Goal: Task Accomplishment & Management: Complete application form

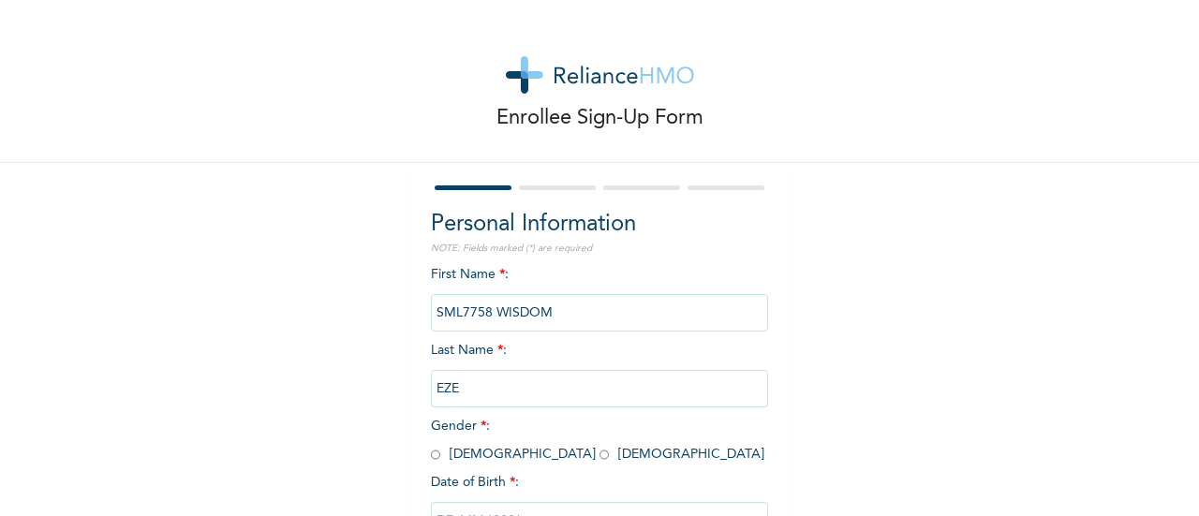
click at [435, 454] on span "Gender * : [DEMOGRAPHIC_DATA] [DEMOGRAPHIC_DATA]" at bounding box center [597, 440] width 333 height 41
click at [431, 454] on input "radio" at bounding box center [435, 455] width 9 height 18
radio input "true"
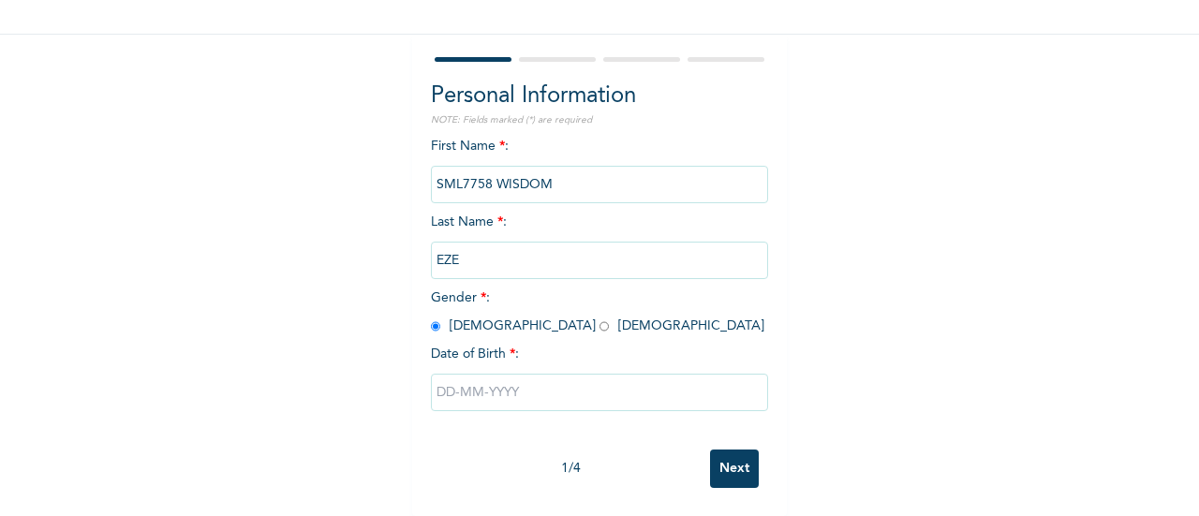
click at [443, 383] on input "text" at bounding box center [599, 392] width 337 height 37
select select "9"
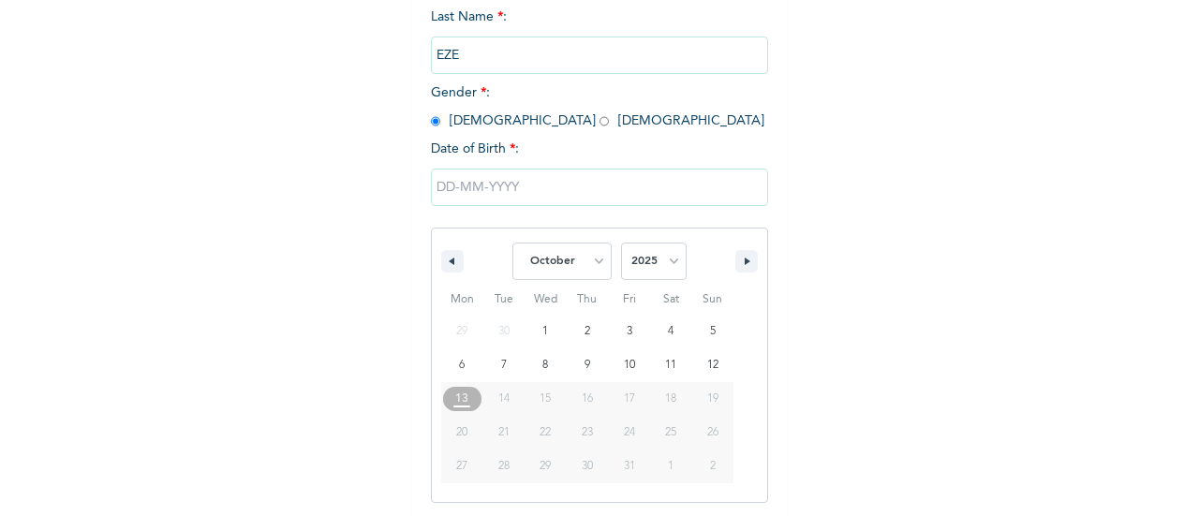
scroll to position [336, 0]
click at [637, 254] on select "2025 2024 2023 2022 2021 2020 2019 2018 2017 2016 2015 2014 2013 2012 2011 2010…" at bounding box center [654, 258] width 66 height 37
select select "1996"
click at [621, 242] on select "2025 2024 2023 2022 2021 2020 2019 2018 2017 2016 2015 2014 2013 2012 2011 2010…" at bounding box center [654, 258] width 66 height 37
click at [566, 265] on select "January February March April May June July August September October November De…" at bounding box center [561, 258] width 99 height 37
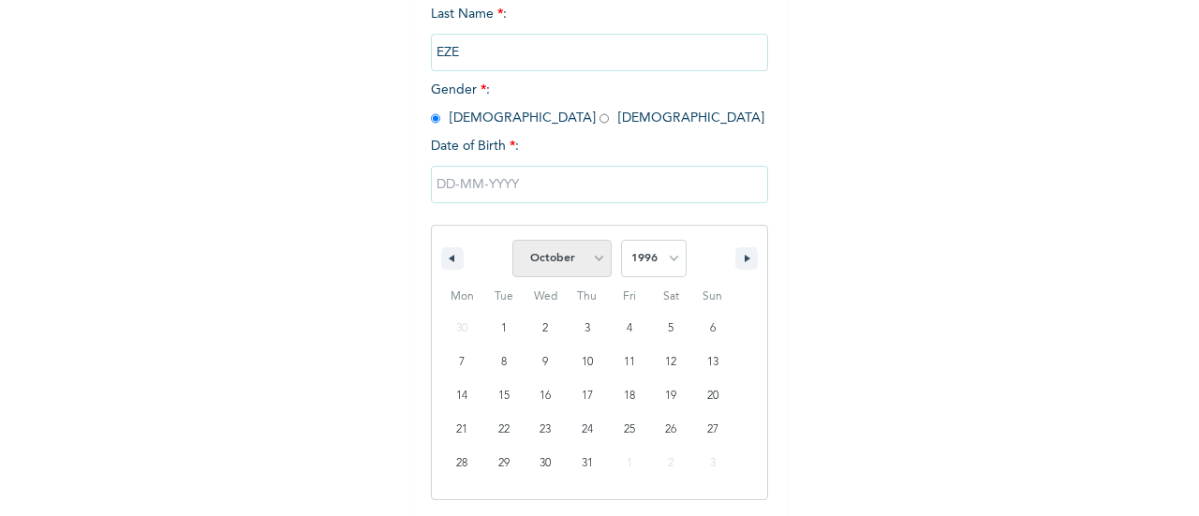
select select "2"
click at [512, 242] on select "January February March April May June July August September October November De…" at bounding box center [561, 258] width 99 height 37
type input "[DATE]"
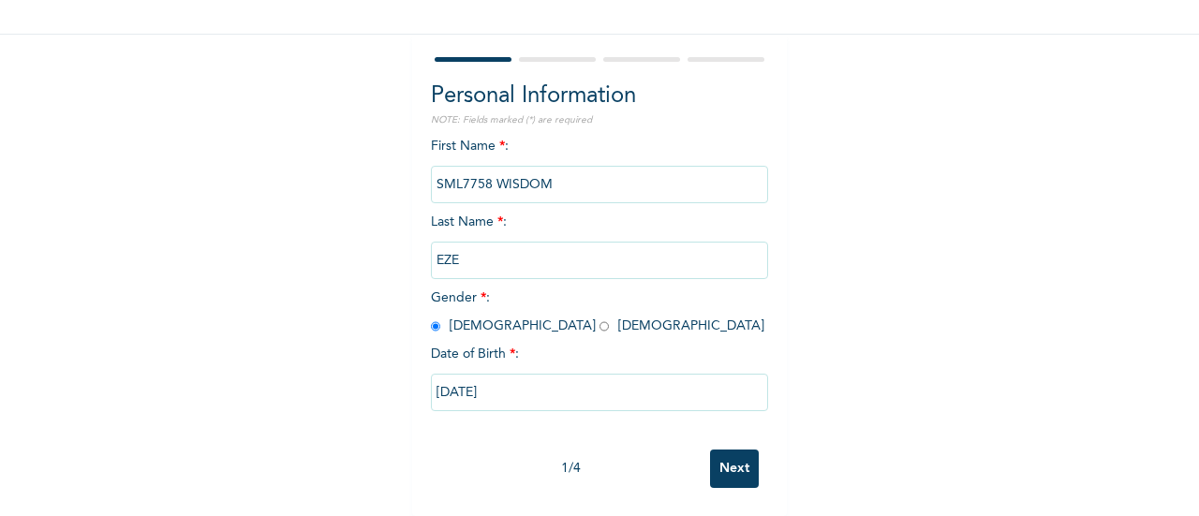
click at [714, 464] on input "Next" at bounding box center [734, 469] width 49 height 38
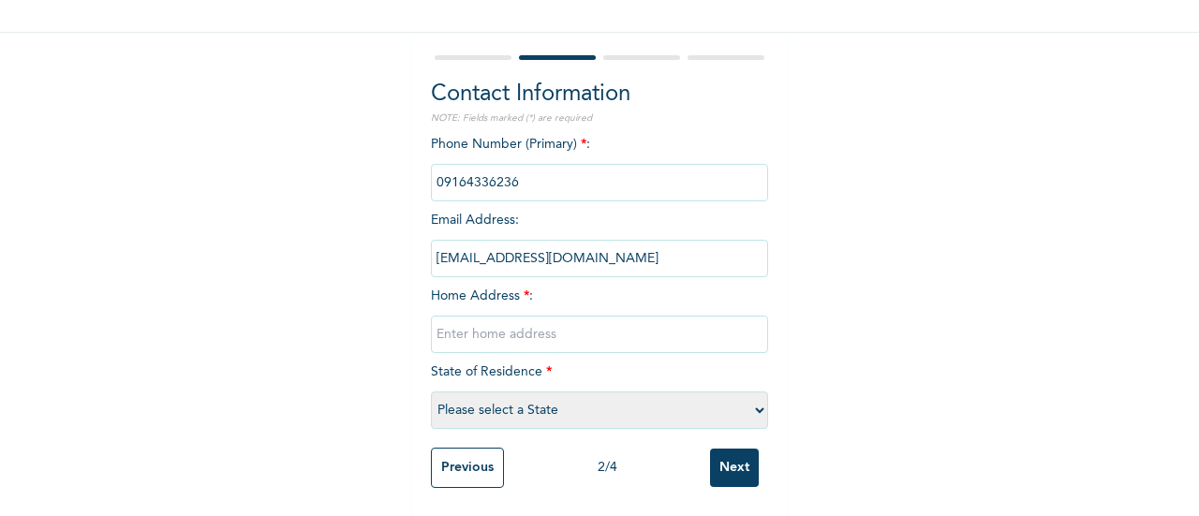
click at [502, 241] on input "[EMAIL_ADDRESS][DOMAIN_NAME]" at bounding box center [599, 258] width 337 height 37
click at [483, 323] on input "text" at bounding box center [599, 334] width 337 height 37
type input "ABA"
click at [599, 415] on select "Please select a State [PERSON_NAME] (FCT) [PERSON_NAME] Ibom [GEOGRAPHIC_DATA] …" at bounding box center [599, 410] width 337 height 37
click at [652, 394] on select "Please select a State [PERSON_NAME] (FCT) [PERSON_NAME] Ibom [GEOGRAPHIC_DATA] …" at bounding box center [599, 410] width 337 height 37
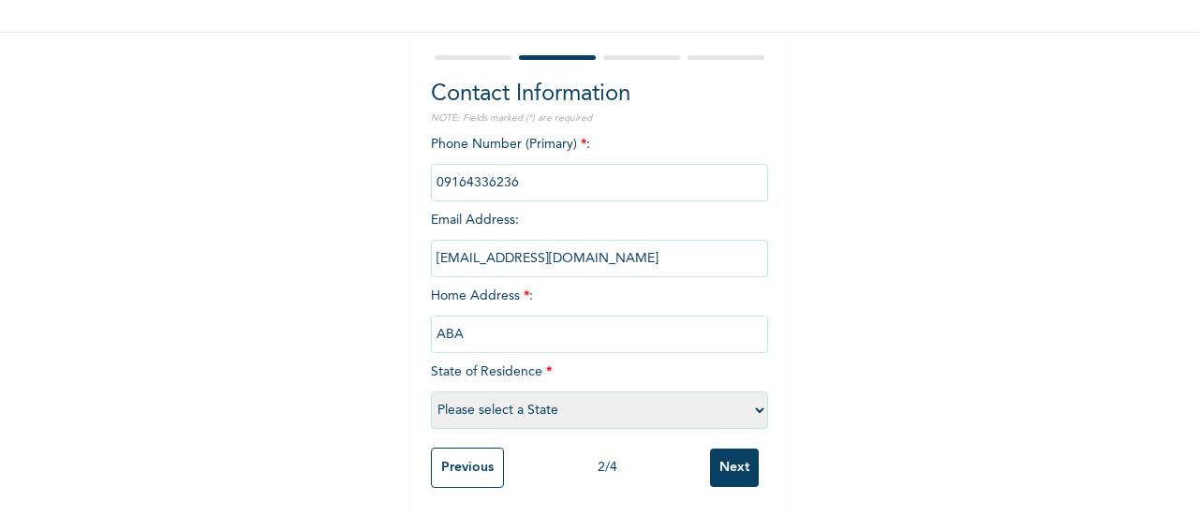
select select "1"
click at [431, 392] on select "Please select a State [PERSON_NAME] (FCT) [PERSON_NAME] Ibom [GEOGRAPHIC_DATA] …" at bounding box center [599, 410] width 337 height 37
click at [719, 466] on input "Next" at bounding box center [734, 468] width 49 height 38
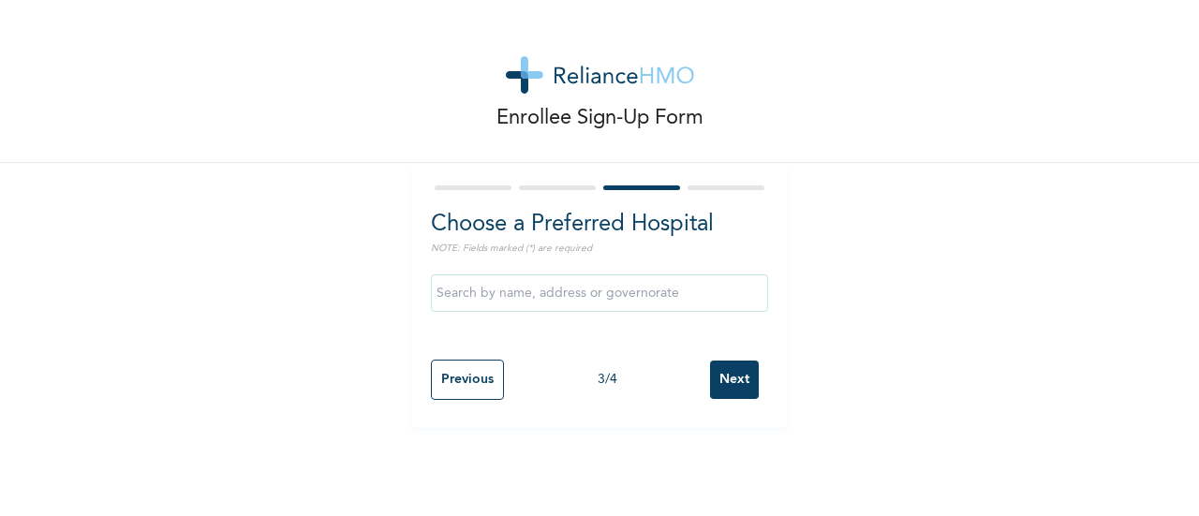
click at [732, 379] on input "Next" at bounding box center [734, 380] width 49 height 38
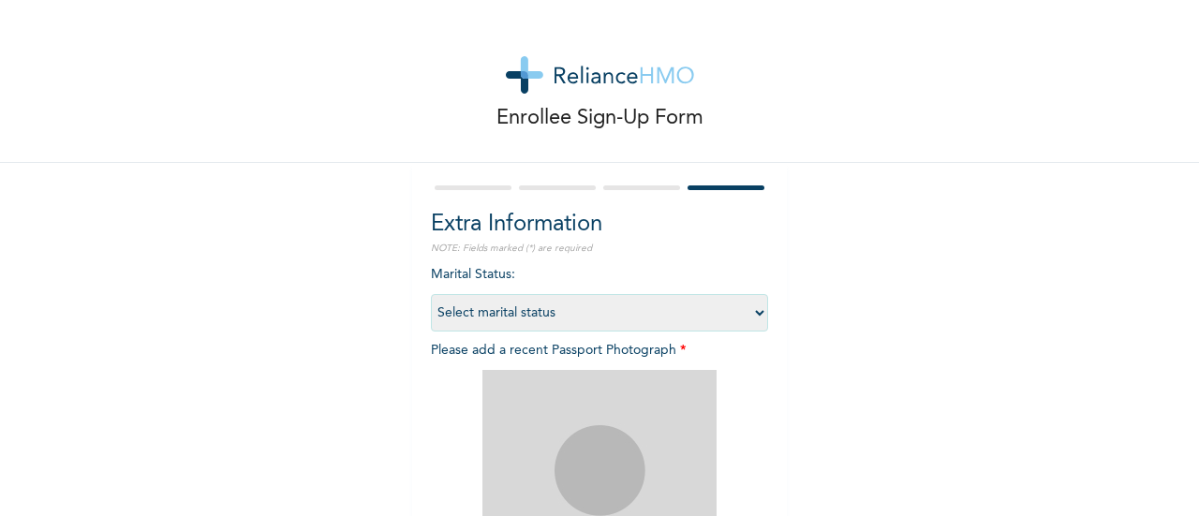
click at [731, 304] on select "Select marital status [DEMOGRAPHIC_DATA] Married [DEMOGRAPHIC_DATA] Widow/[DEMO…" at bounding box center [599, 312] width 337 height 37
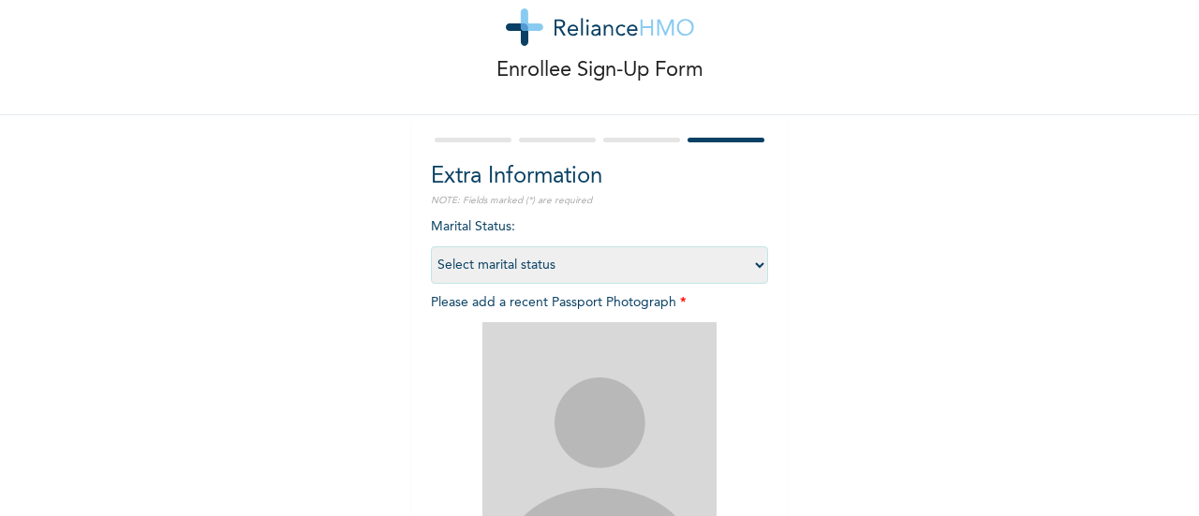
scroll to position [49, 0]
click at [695, 249] on select "Select marital status [DEMOGRAPHIC_DATA] Married [DEMOGRAPHIC_DATA] Widow/[DEMO…" at bounding box center [599, 263] width 337 height 37
select select "1"
click at [431, 245] on select "Select marital status [DEMOGRAPHIC_DATA] Married [DEMOGRAPHIC_DATA] Widow/[DEMO…" at bounding box center [599, 263] width 337 height 37
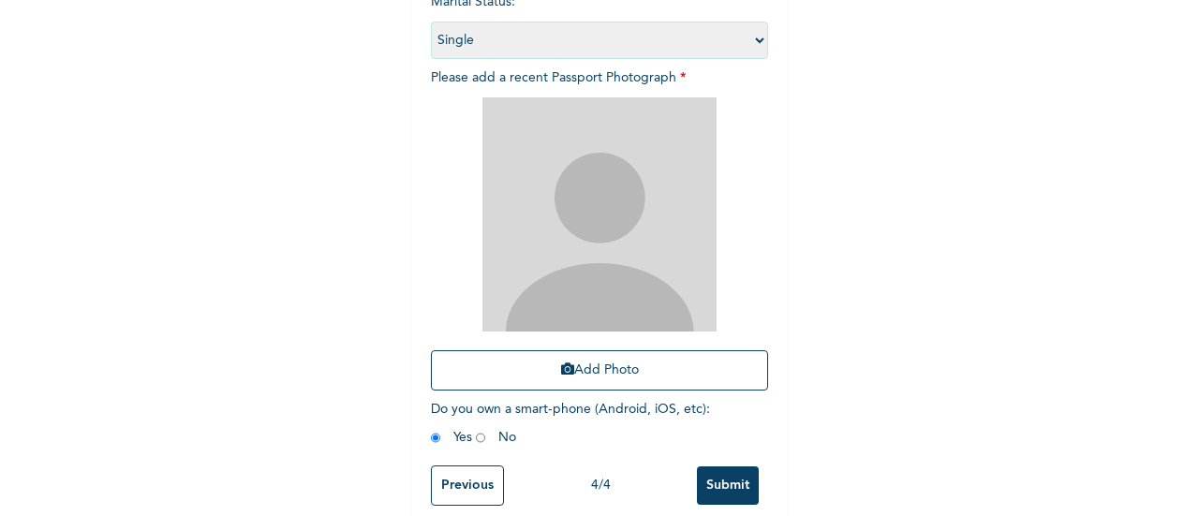
scroll to position [305, 0]
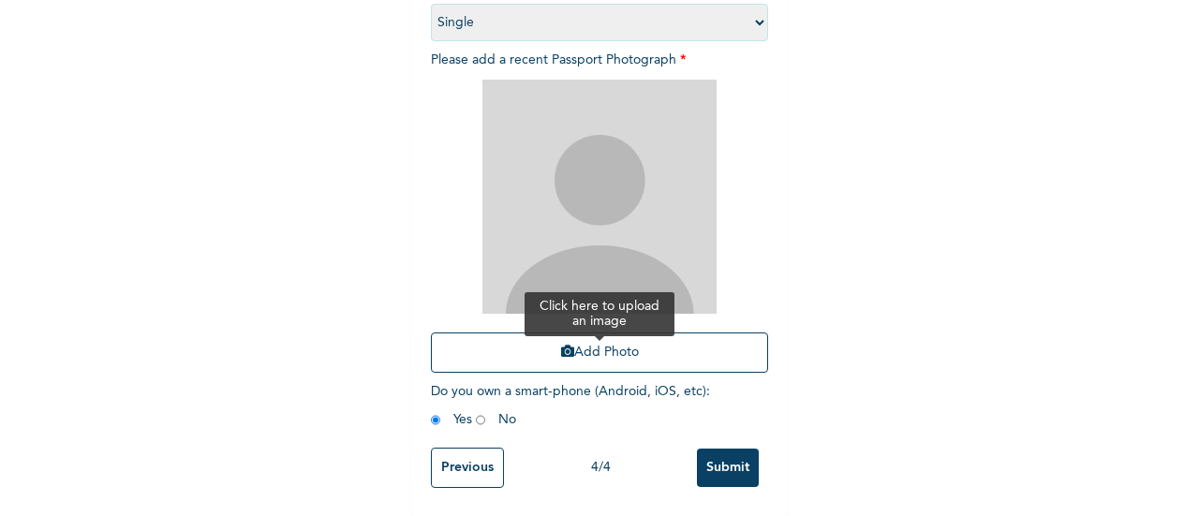
click at [603, 342] on button "Add Photo" at bounding box center [599, 353] width 337 height 40
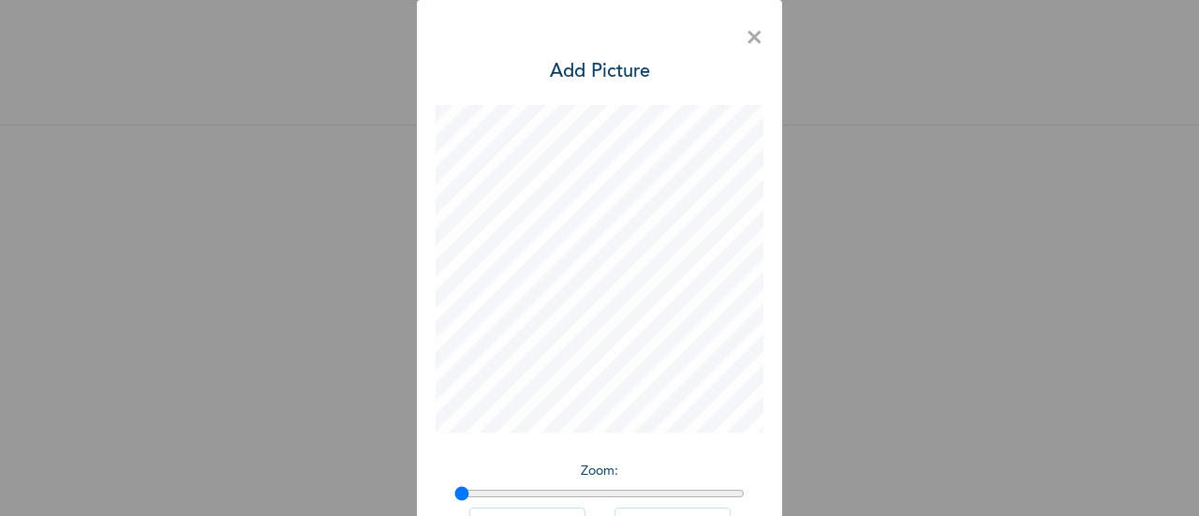
scroll to position [137, 0]
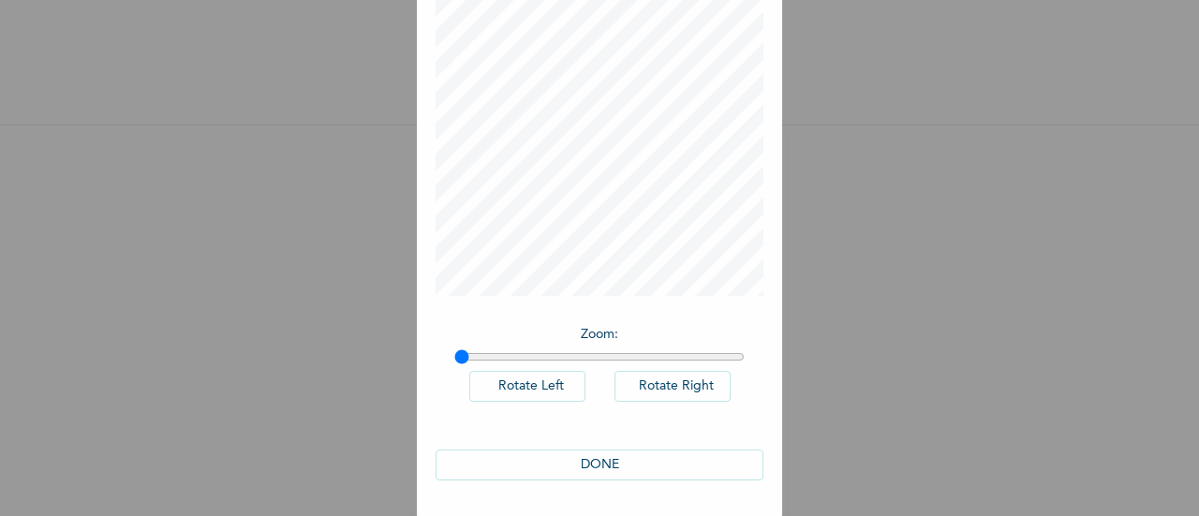
click at [579, 466] on button "DONE" at bounding box center [600, 465] width 328 height 31
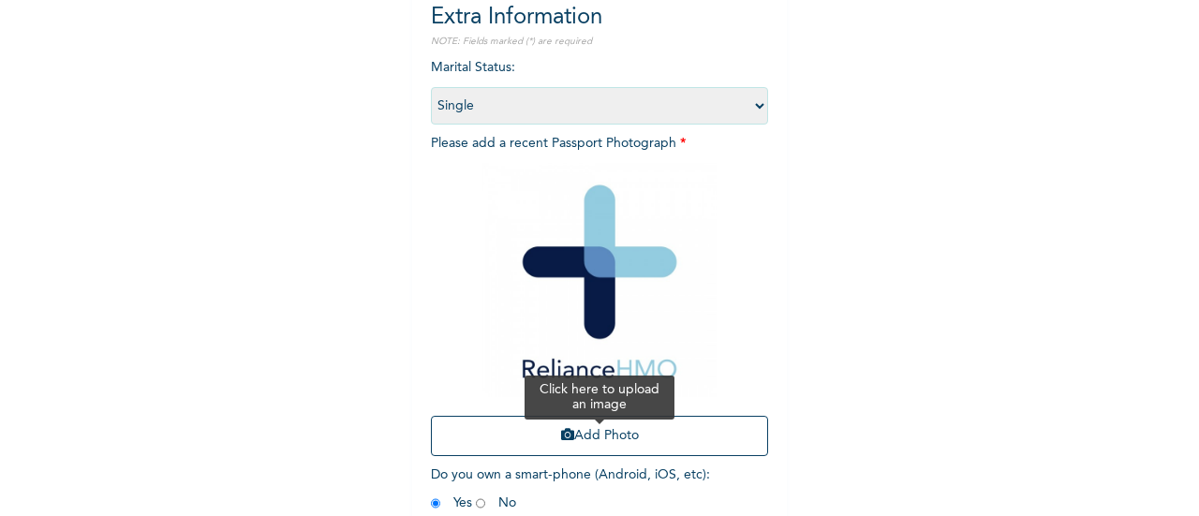
scroll to position [305, 0]
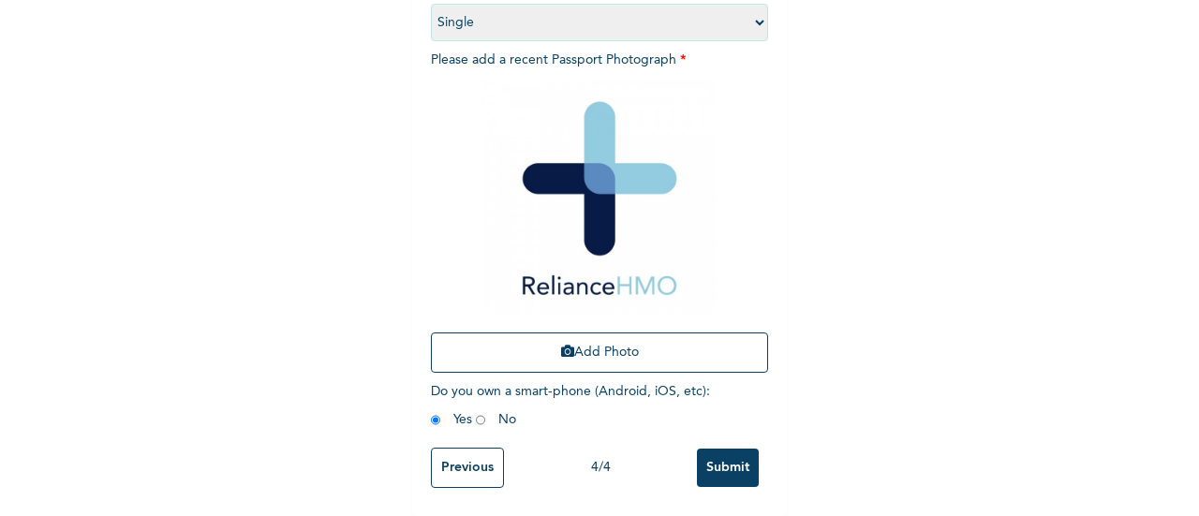
click at [713, 449] on input "Submit" at bounding box center [728, 468] width 62 height 38
